Goal: Obtain resource: Obtain resource

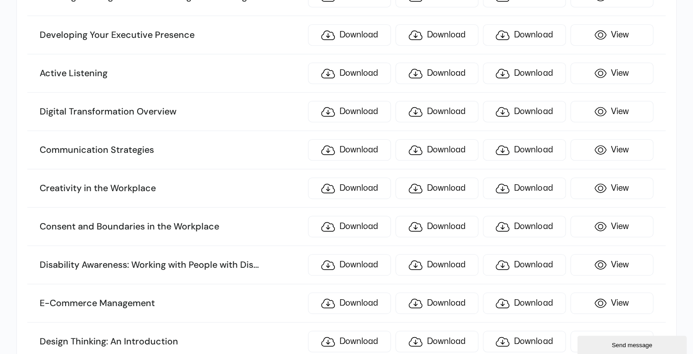
scroll to position [501, 0]
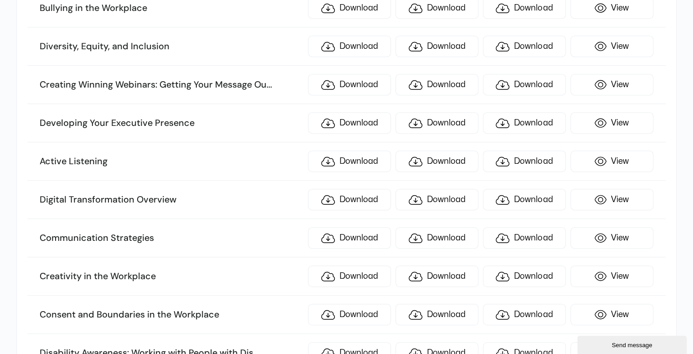
click at [185, 221] on li "Communication Strategies Download Download Download View" at bounding box center [346, 238] width 638 height 38
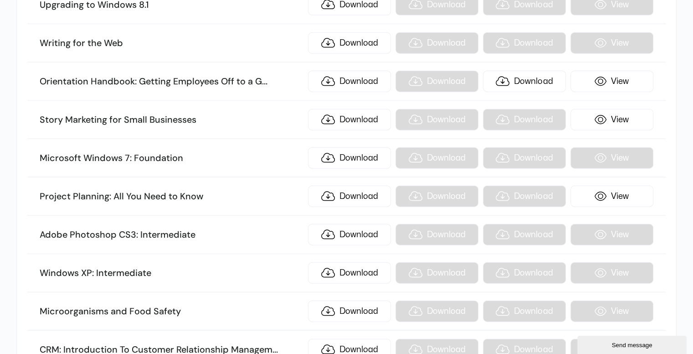
scroll to position [5607, 0]
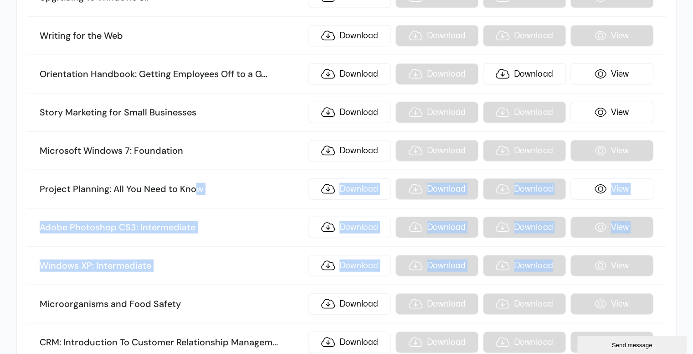
drag, startPoint x: 196, startPoint y: 140, endPoint x: 625, endPoint y: 223, distance: 437.5
click at [625, 223] on ul "TITLE Your requested sample: ILT KIT SCORM .story eLearning Risk Management Dow…" at bounding box center [346, 170] width 638 height 11186
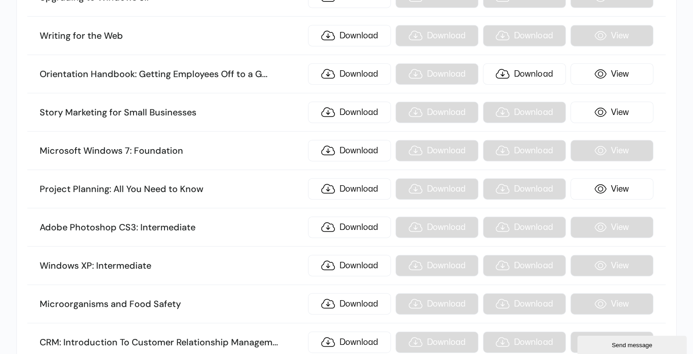
click at [179, 170] on li "Project Planning: All You Need to Know Download Download Download View" at bounding box center [346, 189] width 638 height 38
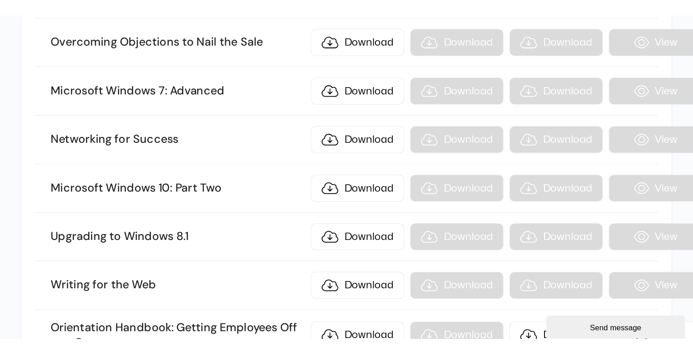
scroll to position [5425, 0]
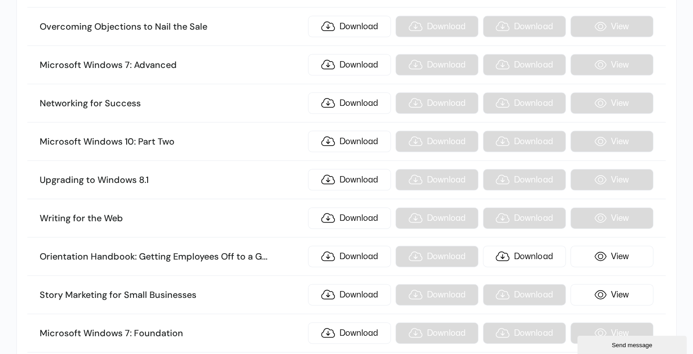
click at [148, 174] on h3 "Upgrading to Windows 8.1" at bounding box center [172, 180] width 264 height 12
drag, startPoint x: 40, startPoint y: 139, endPoint x: 135, endPoint y: 139, distance: 94.8
click at [135, 174] on h3 "Upgrading to Windows 8.1" at bounding box center [172, 180] width 264 height 12
copy h3 "Upgrading to Windows"
drag, startPoint x: 86, startPoint y: 216, endPoint x: 4, endPoint y: 210, distance: 82.7
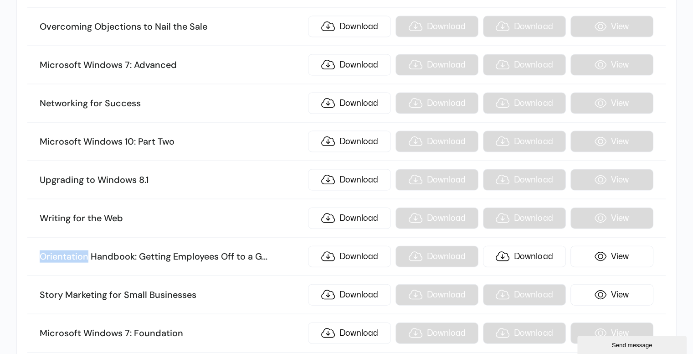
click at [4, 210] on div "Samples Manage your plan and billing details. Sort by name TITLE Your requested…" at bounding box center [346, 317] width 693 height 11277
copy h3 "Orientation"
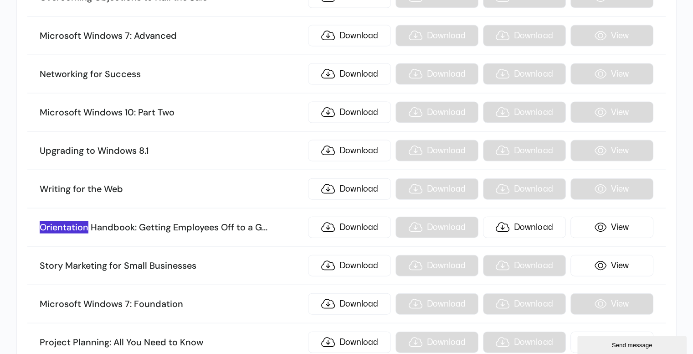
scroll to position [5516, 0]
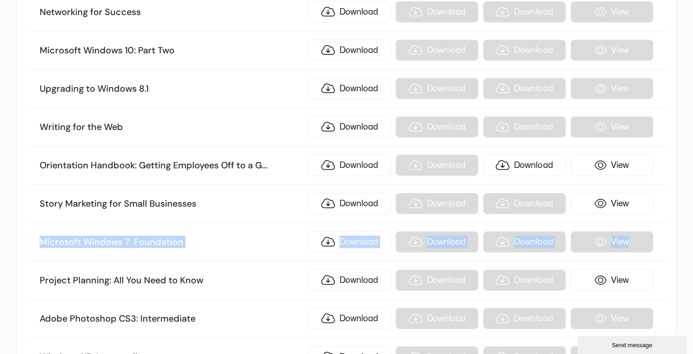
drag, startPoint x: 39, startPoint y: 195, endPoint x: 648, endPoint y: 207, distance: 609.6
click at [648, 223] on li "Microsoft Windows 7: Foundation Download Download Download View" at bounding box center [346, 242] width 638 height 38
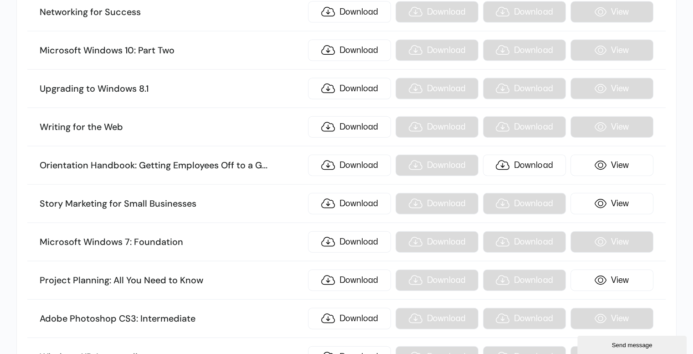
click at [209, 198] on h3 "Story Marketing for Small Businesses" at bounding box center [172, 204] width 264 height 12
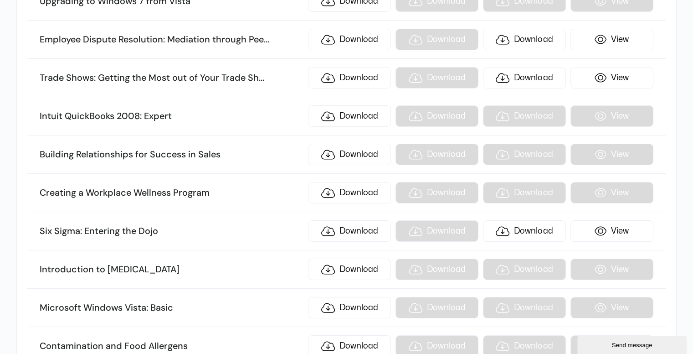
scroll to position [6701, 0]
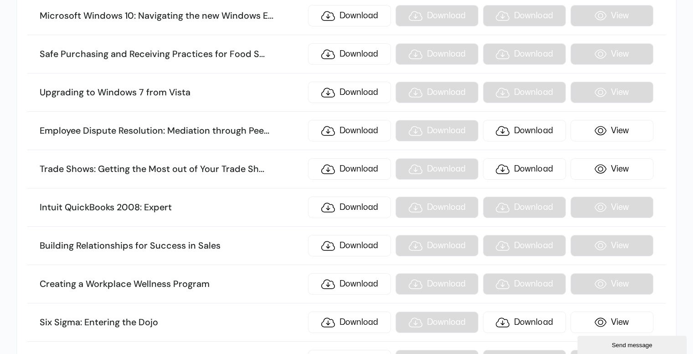
click at [191, 125] on h3 "Employee Dispute Resolution: Mediation through Pee ... r Review" at bounding box center [172, 131] width 264 height 12
drag, startPoint x: 39, startPoint y: 77, endPoint x: 163, endPoint y: 81, distance: 124.1
click at [163, 112] on li "Employee Dispute Resolution: Mediation through Pee ... r Review Download Downlo…" at bounding box center [346, 131] width 638 height 38
copy h3 "Employee Dispute Resolution"
click at [164, 112] on li "Employee Dispute Resolution: Mediation through Pee ... r Review Download Downlo…" at bounding box center [346, 131] width 638 height 38
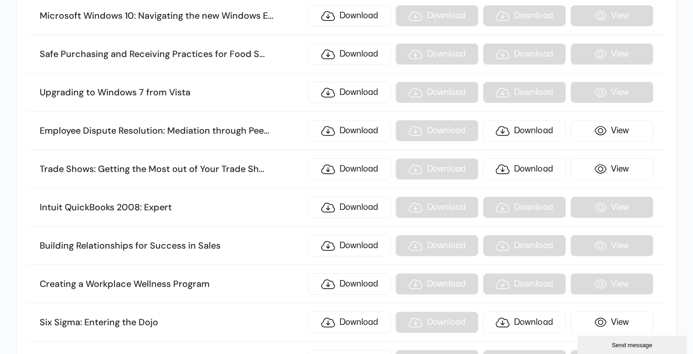
scroll to position [3866, 0]
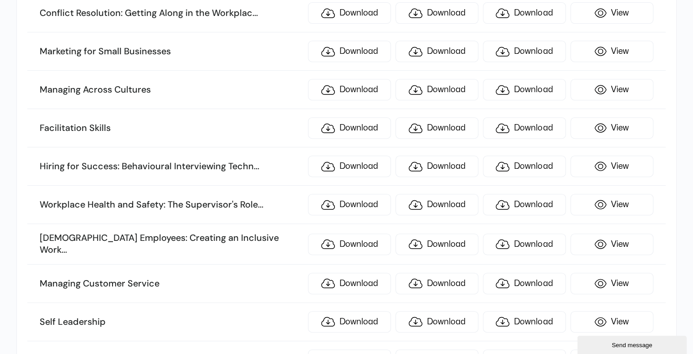
drag, startPoint x: 191, startPoint y: 177, endPoint x: 309, endPoint y: 187, distance: 117.6
click at [191, 199] on h3 "Workplace Health and Safety: The Supervisor's Role ... and Responsibilities" at bounding box center [172, 205] width 264 height 12
click at [613, 194] on link "View" at bounding box center [612, 204] width 83 height 21
click at [174, 160] on h3 "Hiring for Success: Behavioural Interviewing Techn ... [GEOGRAPHIC_DATA]" at bounding box center [172, 166] width 264 height 12
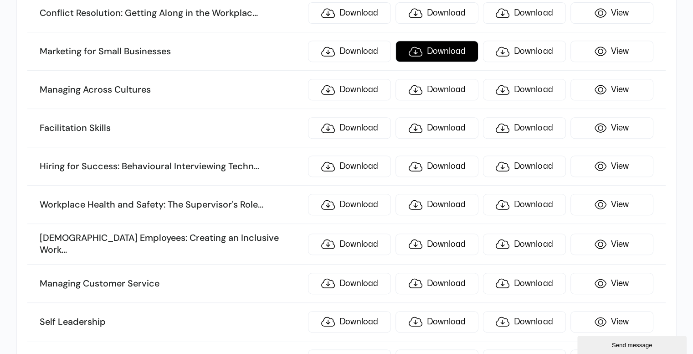
scroll to position [4209, 0]
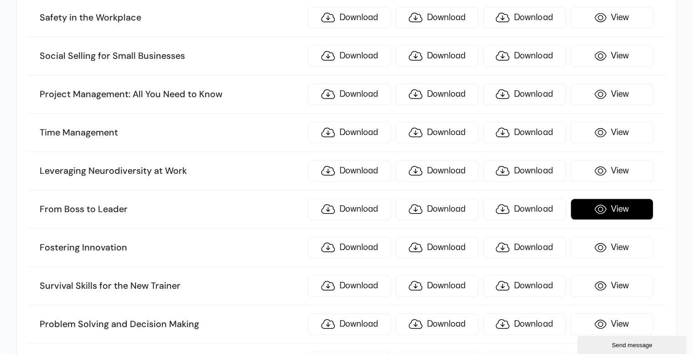
click at [623, 198] on link "View" at bounding box center [612, 208] width 83 height 21
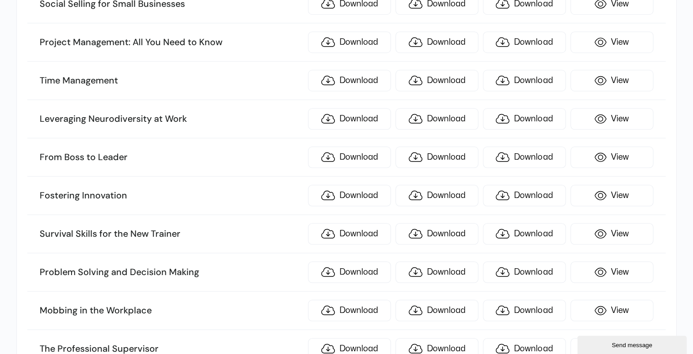
scroll to position [4300, 0]
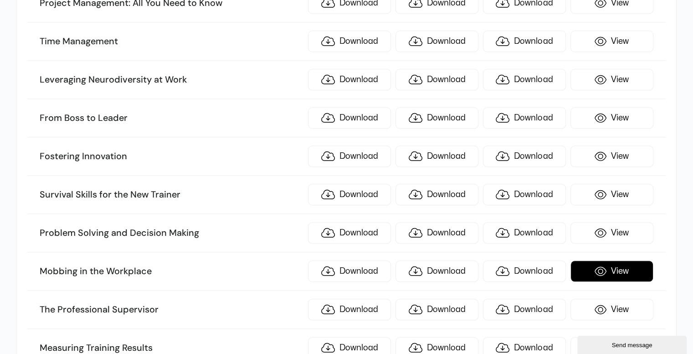
click at [615, 260] on link "View" at bounding box center [612, 270] width 83 height 21
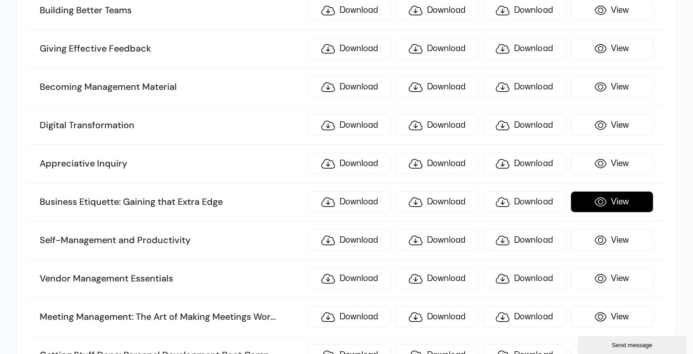
click at [604, 191] on link "View" at bounding box center [612, 201] width 83 height 21
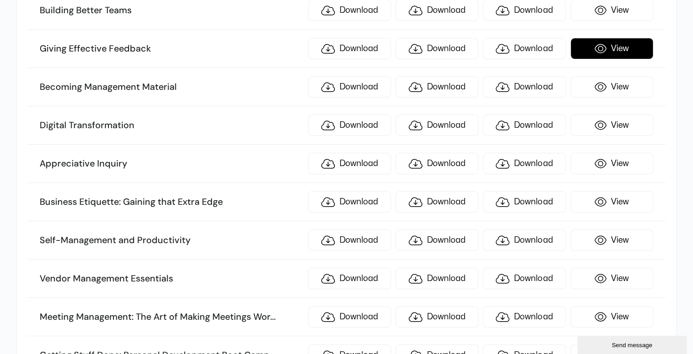
scroll to position [1547, 0]
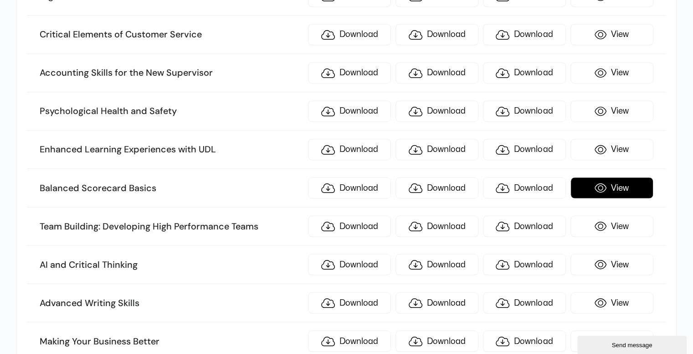
click at [597, 177] on link "View" at bounding box center [612, 187] width 83 height 21
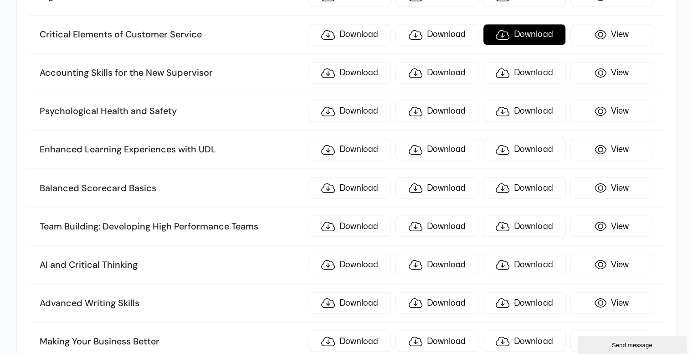
scroll to position [2345, 0]
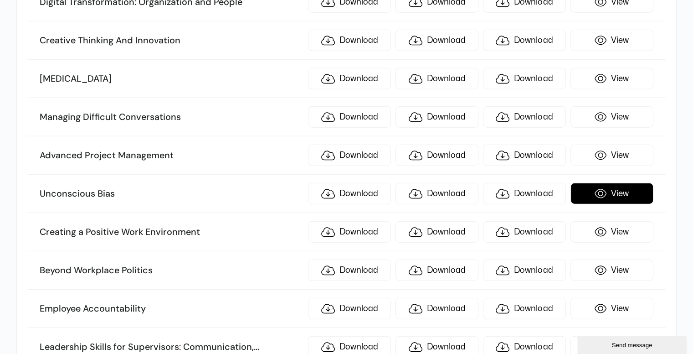
click at [627, 183] on link "View" at bounding box center [612, 193] width 83 height 21
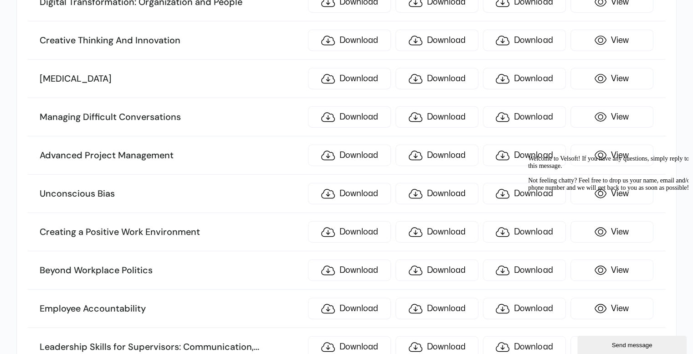
click at [261, 175] on li "Unconscious Bias Download Download Download View" at bounding box center [346, 194] width 638 height 38
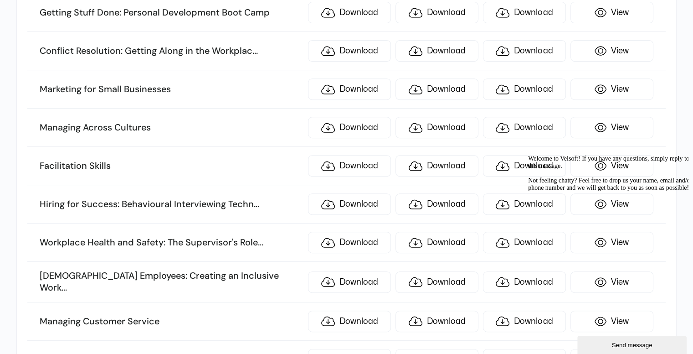
click at [610, 180] on div "Welcome to Velsoft! If you have any questions, simply reply to this message. No…" at bounding box center [610, 173] width 164 height 36
drag, startPoint x: 679, startPoint y: 221, endPoint x: 1186, endPoint y: 367, distance: 528.1
click at [528, 155] on icon "Chat attention grabber" at bounding box center [528, 155] width 0 height 0
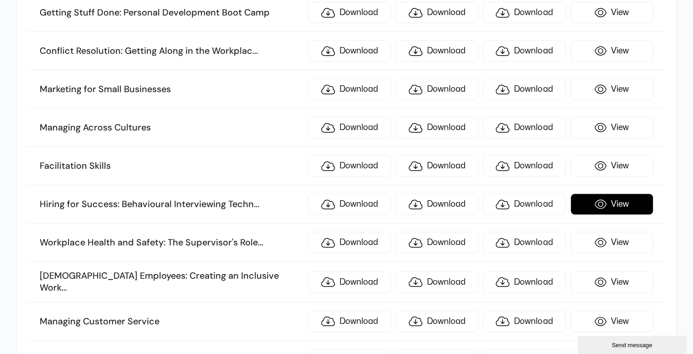
click at [604, 193] on link "View" at bounding box center [612, 203] width 83 height 21
click at [243, 147] on li "Facilitation Skills Download Download Download View" at bounding box center [346, 166] width 638 height 38
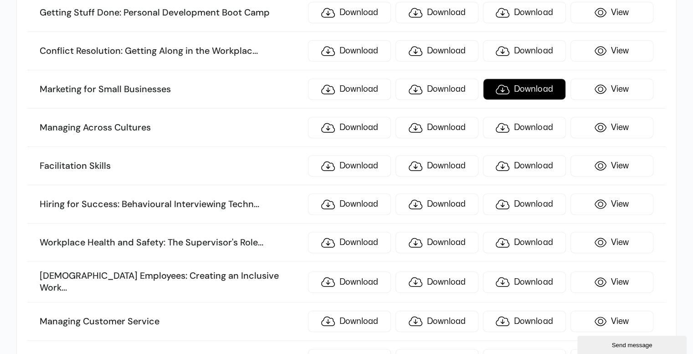
scroll to position [862, 0]
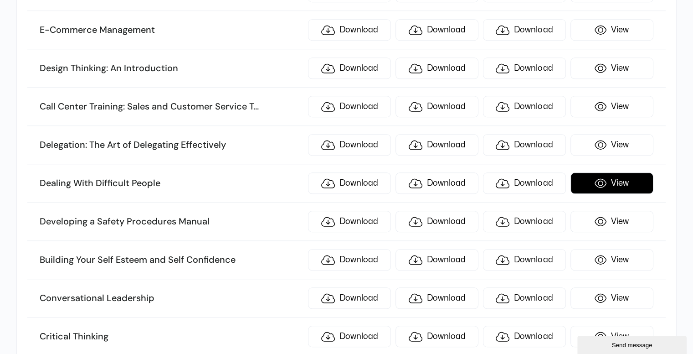
click at [638, 178] on link "View" at bounding box center [612, 182] width 83 height 21
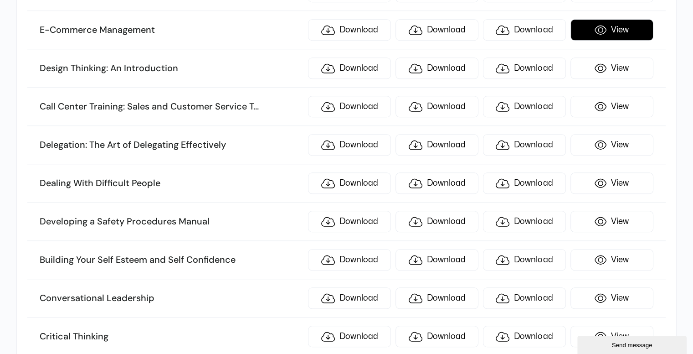
scroll to position [2460, 0]
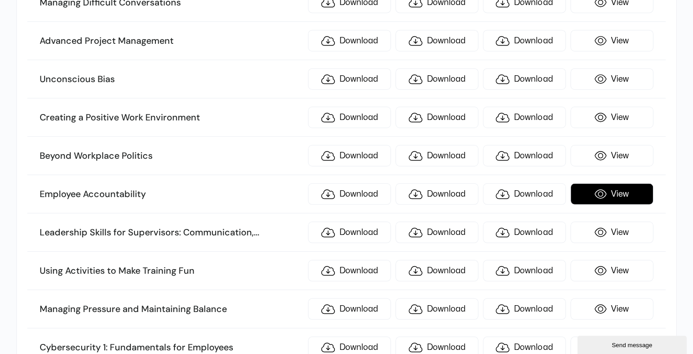
click at [636, 183] on link "View" at bounding box center [612, 193] width 83 height 21
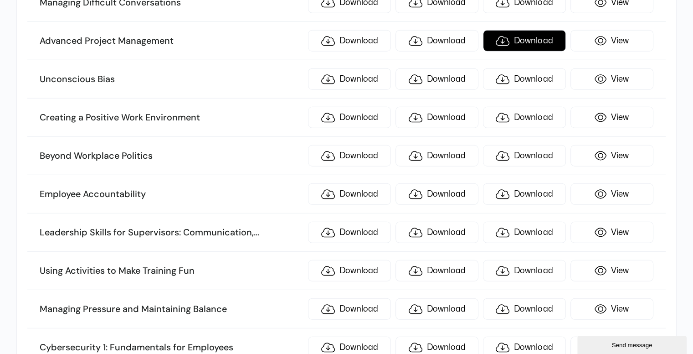
scroll to position [2231, 0]
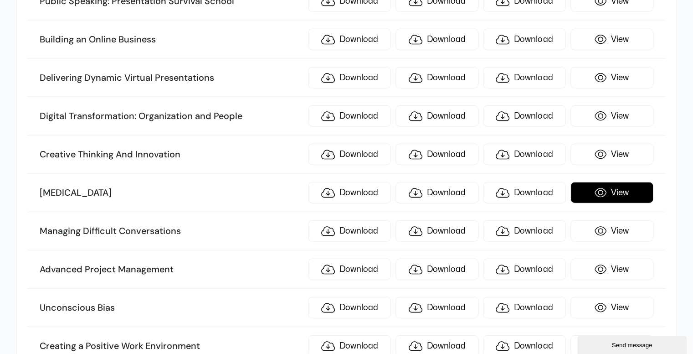
click at [595, 183] on link "View" at bounding box center [612, 192] width 83 height 21
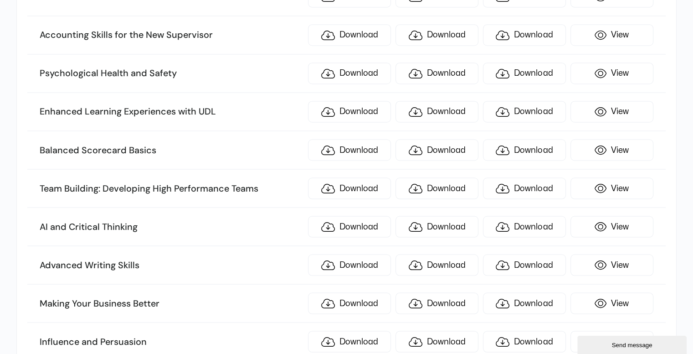
drag, startPoint x: 263, startPoint y: 192, endPoint x: 447, endPoint y: 161, distance: 186.8
click at [263, 192] on li "Team Building: Developing High Performance Teams Download Download Download View" at bounding box center [346, 188] width 638 height 38
click at [571, 177] on link "View" at bounding box center [612, 187] width 83 height 21
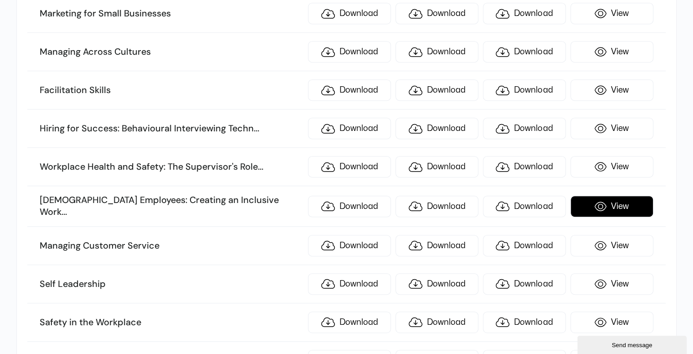
click at [605, 196] on link "View" at bounding box center [612, 206] width 83 height 21
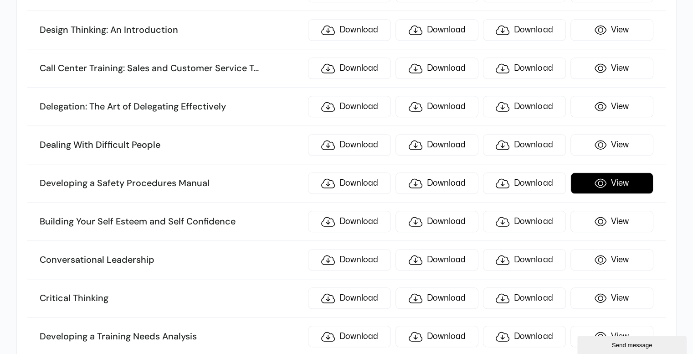
click at [598, 180] on link "View" at bounding box center [612, 182] width 83 height 21
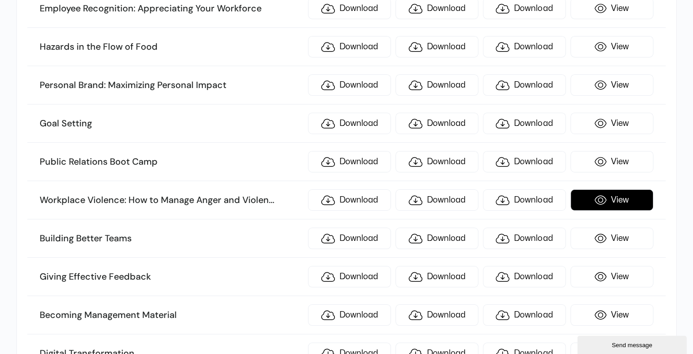
click at [594, 189] on link "View" at bounding box center [612, 199] width 83 height 21
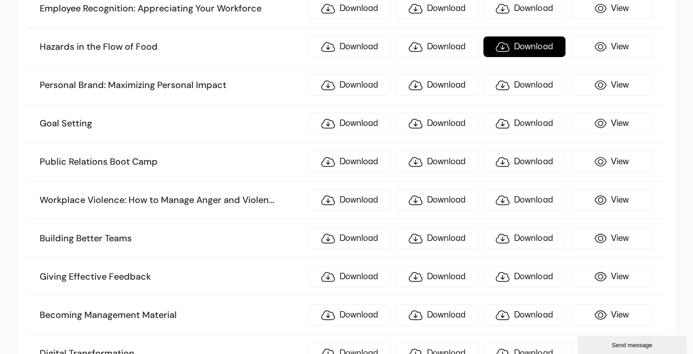
scroll to position [1965, 0]
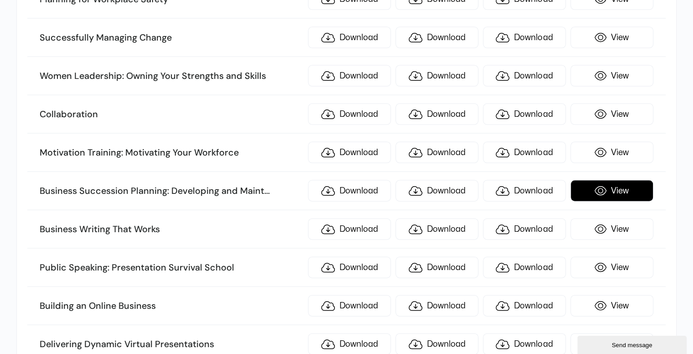
click at [589, 180] on link "View" at bounding box center [612, 190] width 83 height 21
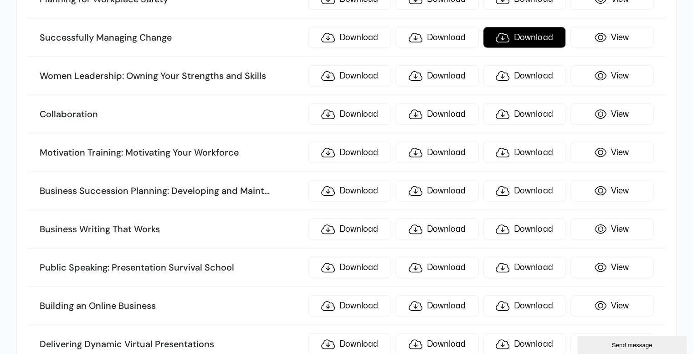
scroll to position [2916, 0]
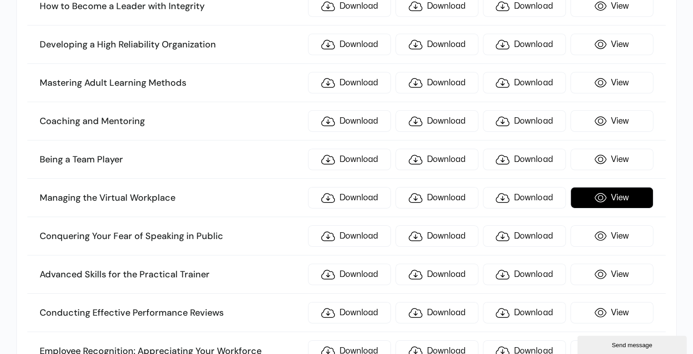
click at [630, 187] on link "View" at bounding box center [612, 197] width 83 height 21
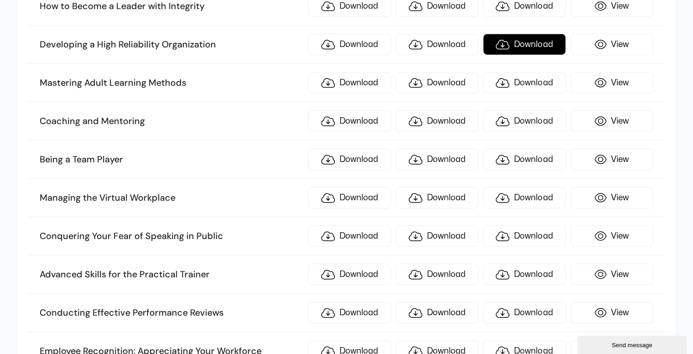
scroll to position [2383, 0]
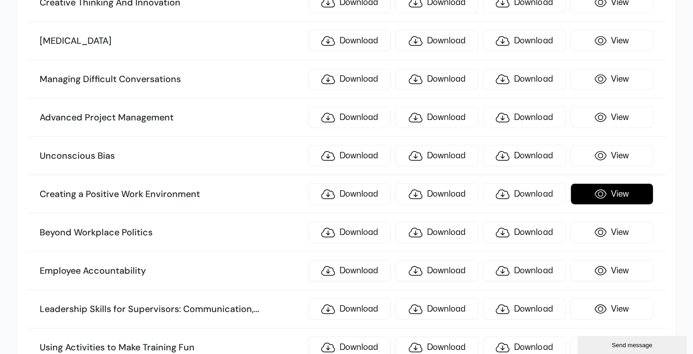
click at [618, 183] on link "View" at bounding box center [612, 193] width 83 height 21
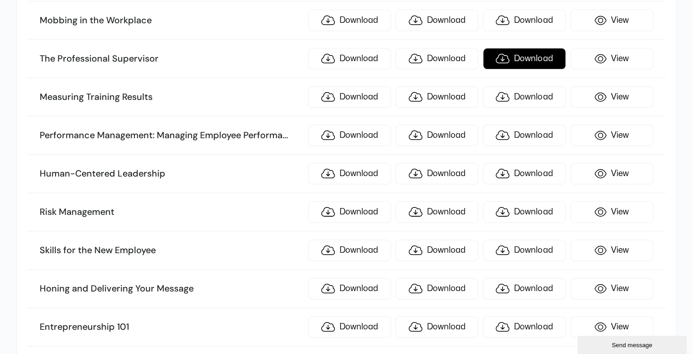
scroll to position [1699, 0]
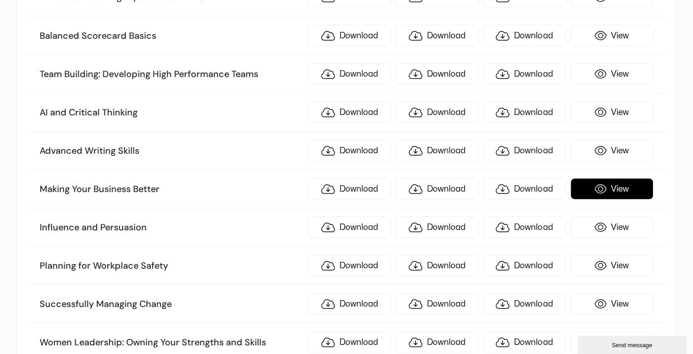
click at [612, 181] on link "View" at bounding box center [612, 188] width 83 height 21
click at [170, 170] on li "Making Your Business Better Download Download Download View" at bounding box center [346, 189] width 638 height 38
click at [192, 145] on h3 "Advanced Writing Skills" at bounding box center [172, 151] width 264 height 12
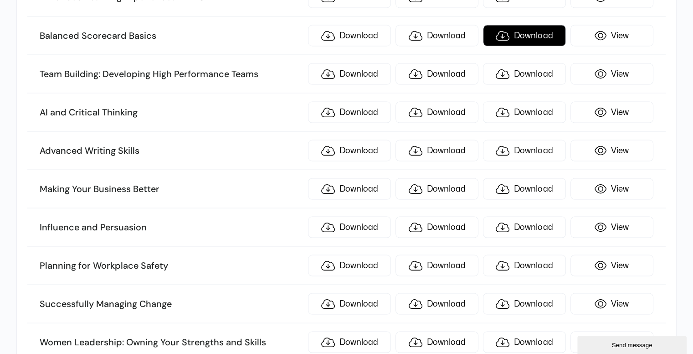
scroll to position [4550, 0]
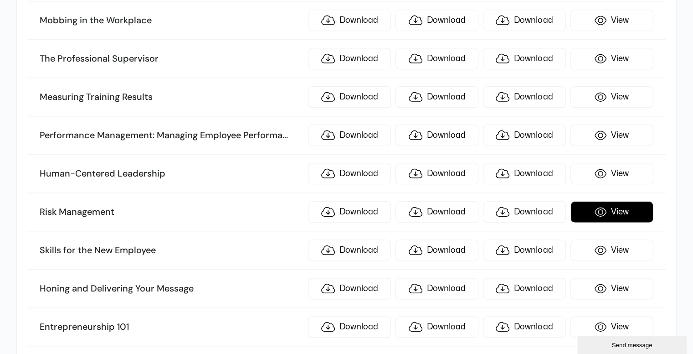
click at [613, 201] on link "View" at bounding box center [612, 211] width 83 height 21
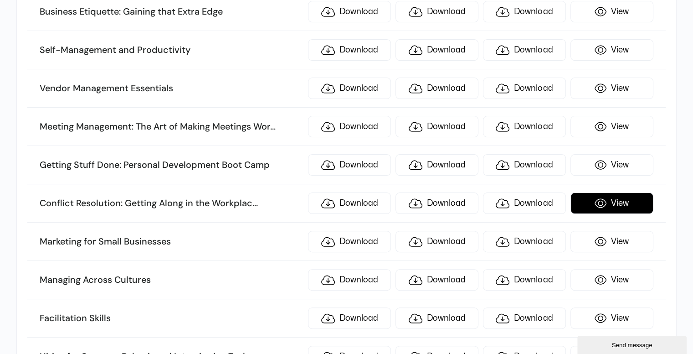
click at [618, 192] on link "View" at bounding box center [612, 202] width 83 height 21
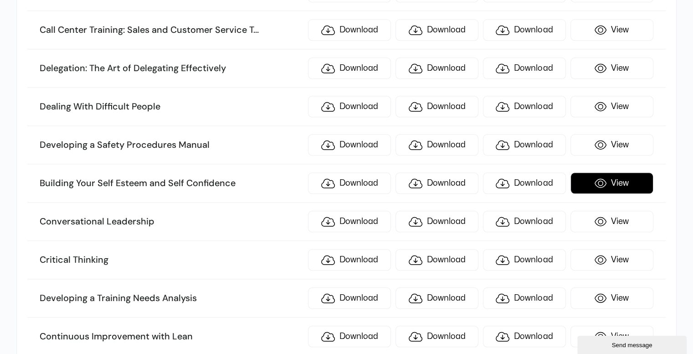
click at [597, 176] on link "View" at bounding box center [612, 182] width 83 height 21
click at [227, 142] on h3 "Developing a Safety Procedures Manual" at bounding box center [172, 145] width 264 height 12
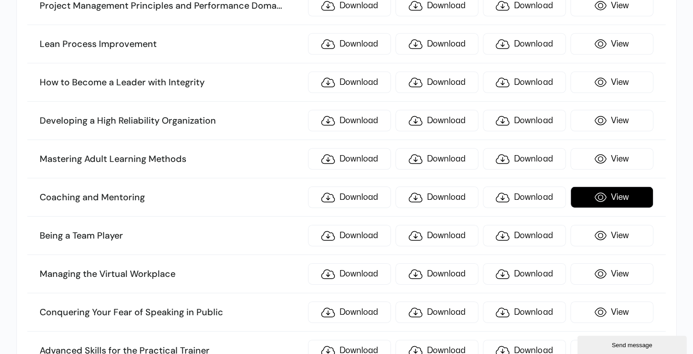
click at [599, 186] on link "View" at bounding box center [612, 196] width 83 height 21
